Goal: Task Accomplishment & Management: Use online tool/utility

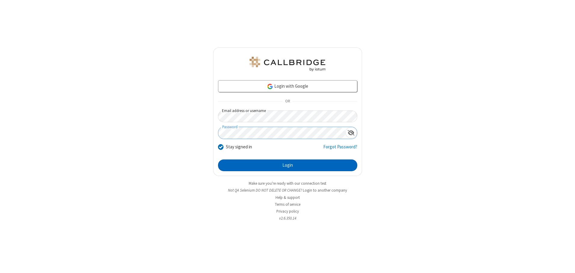
click at [288, 165] on button "Login" at bounding box center [287, 166] width 139 height 12
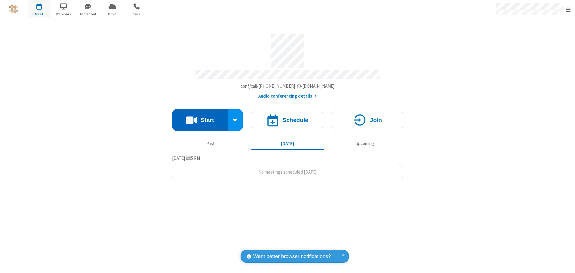
click at [200, 118] on button "Start" at bounding box center [200, 120] width 56 height 23
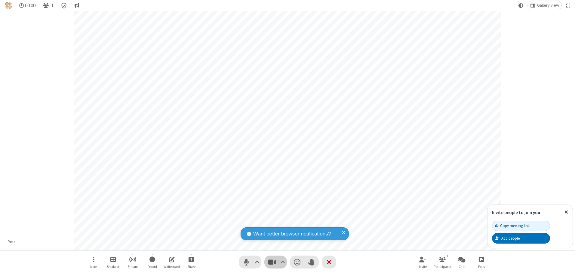
click at [272, 262] on span "Stop video (Alt+V)" at bounding box center [271, 262] width 9 height 9
click at [272, 262] on span "Start video (Alt+V)" at bounding box center [271, 262] width 9 height 9
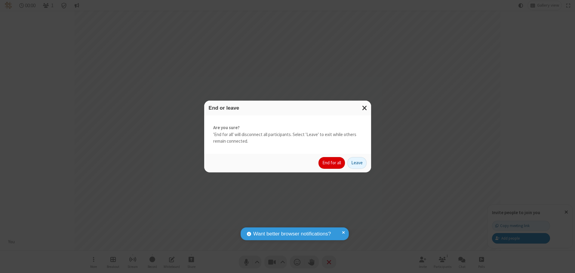
click at [332, 163] on button "End for all" at bounding box center [332, 163] width 26 height 12
